Goal: Information Seeking & Learning: Learn about a topic

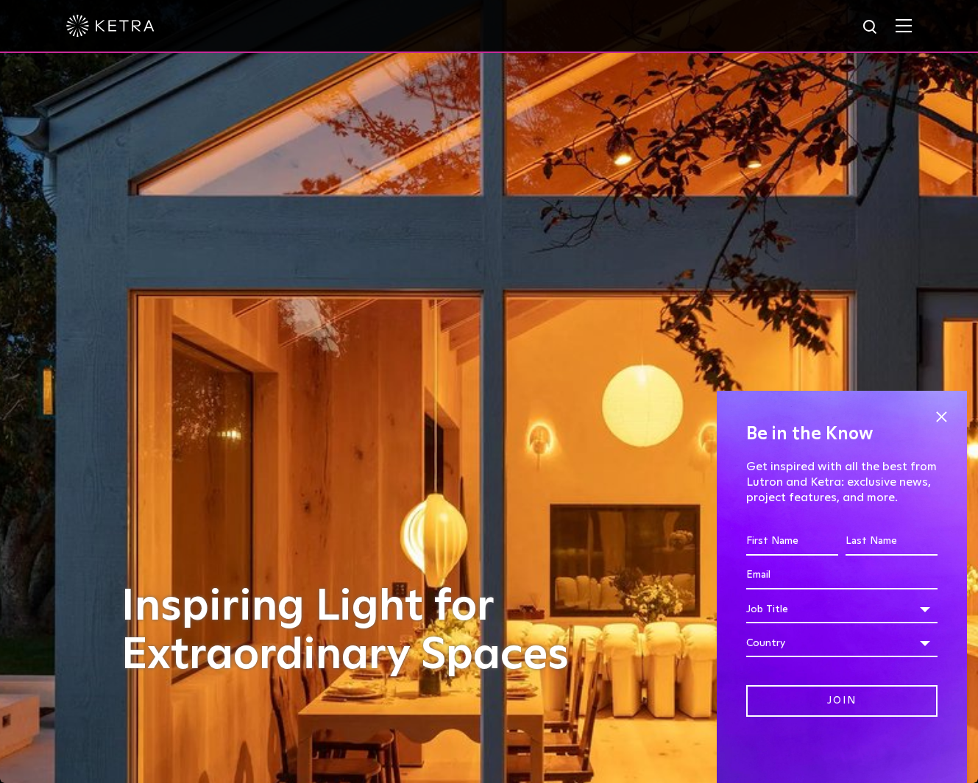
click at [911, 26] on img at bounding box center [903, 25] width 16 height 14
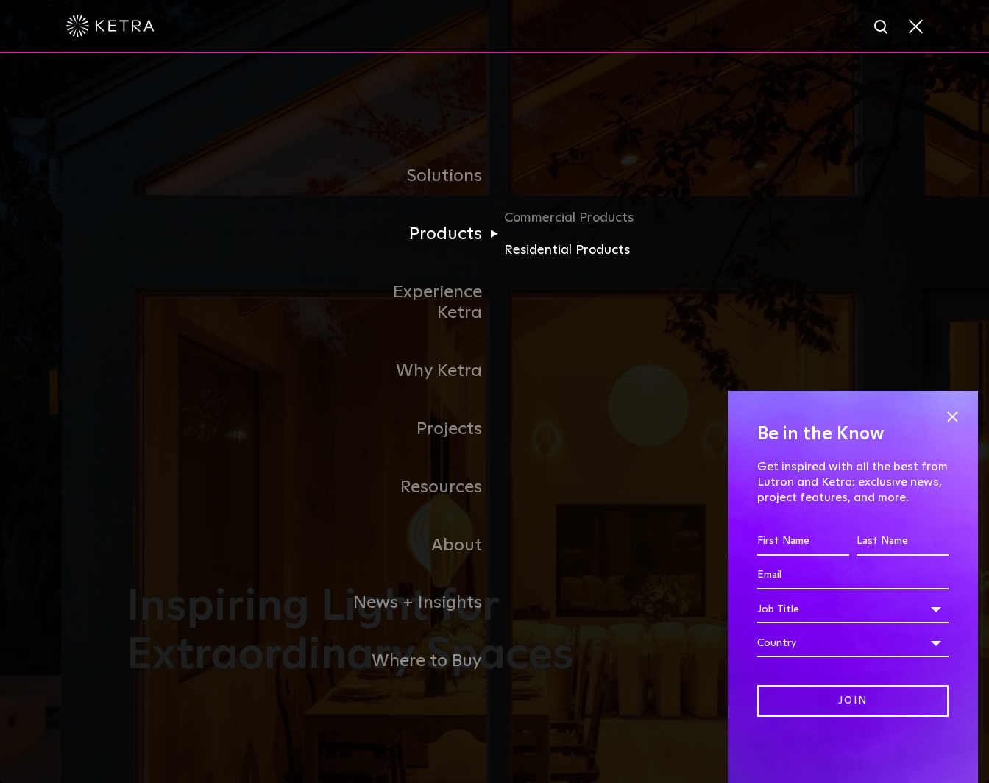
click at [569, 260] on link "Residential Products" at bounding box center [574, 250] width 141 height 21
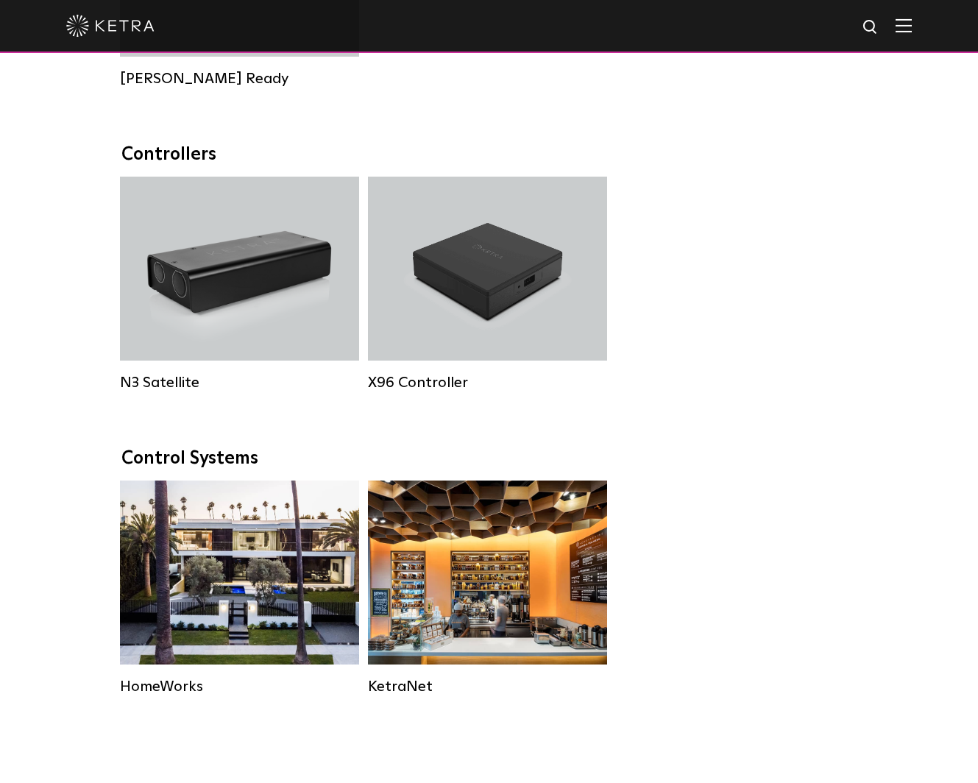
scroll to position [1765, 0]
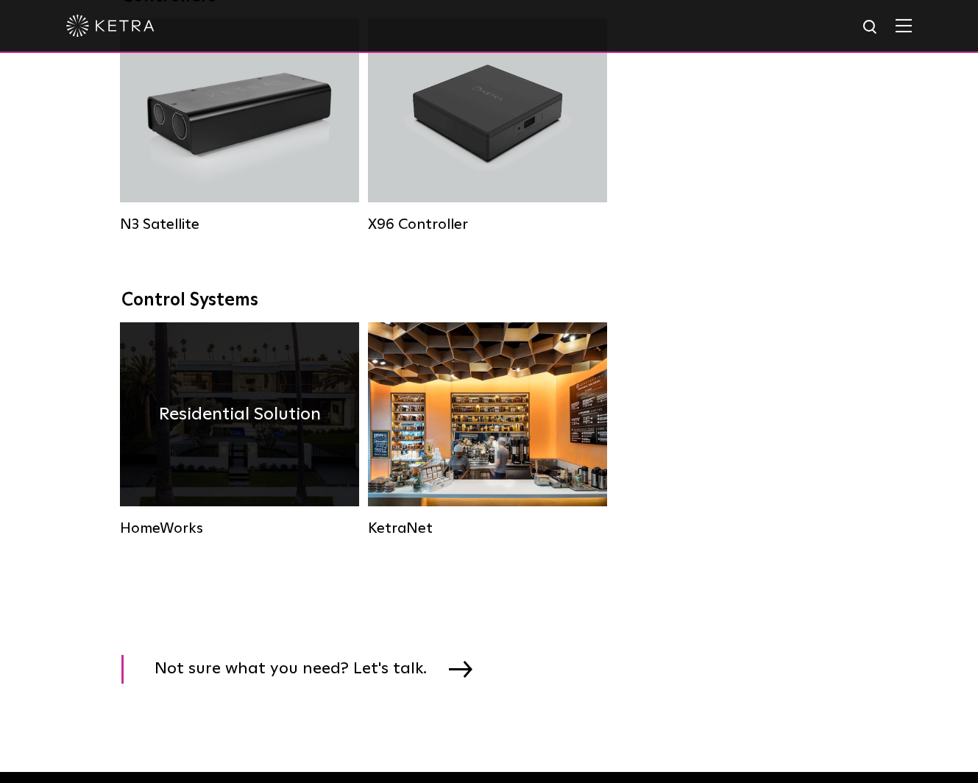
click at [254, 426] on h4 "Residential Solution" at bounding box center [240, 414] width 162 height 28
